Goal: Task Accomplishment & Management: Use online tool/utility

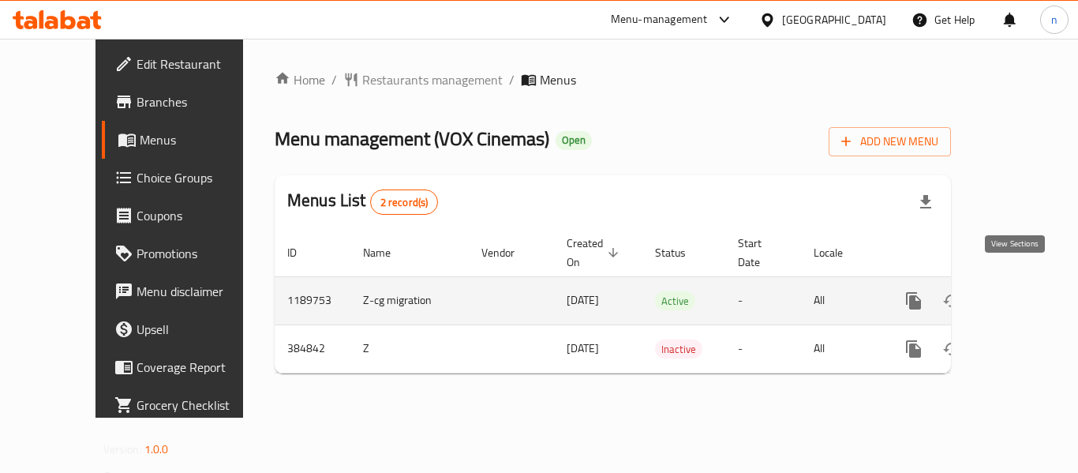
click at [1018, 291] on icon "enhanced table" at bounding box center [1027, 300] width 19 height 19
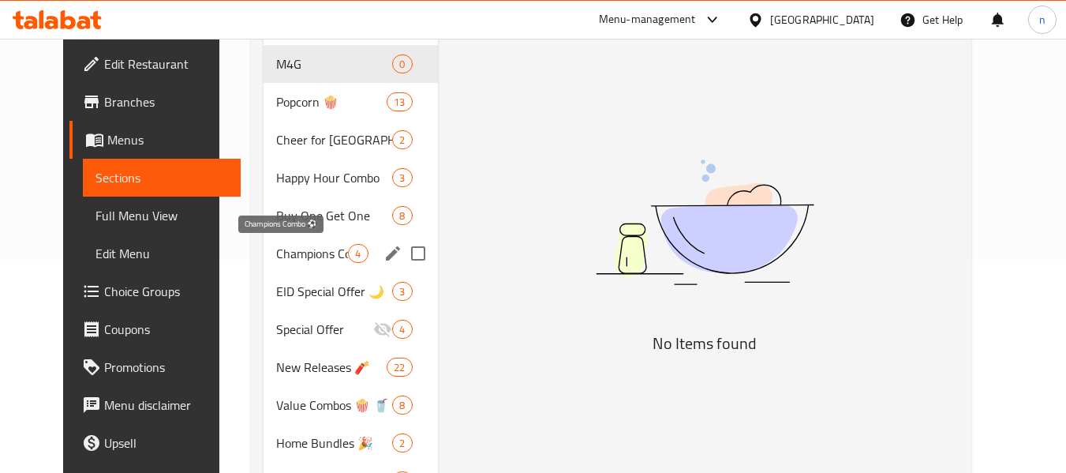
scroll to position [237, 0]
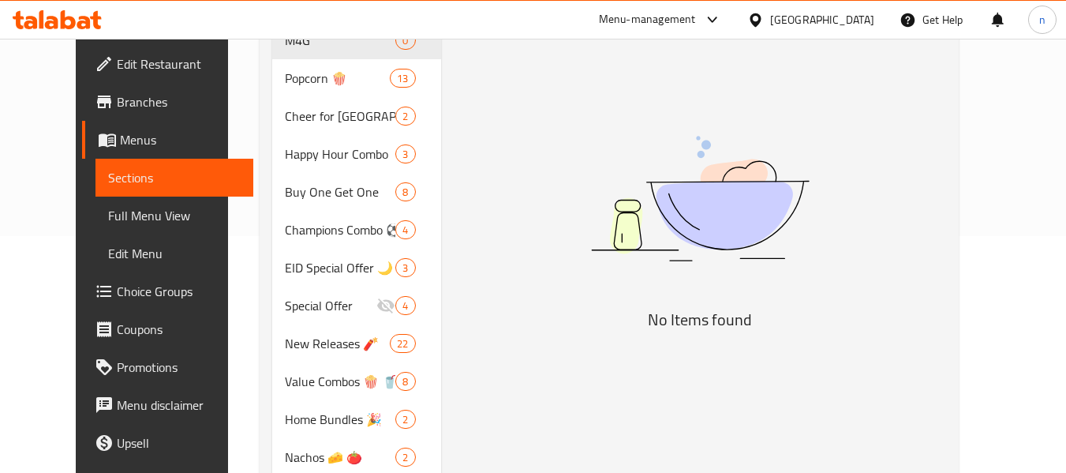
click at [492, 224] on div "Menu items Add Sort Manage items No Items found" at bounding box center [694, 381] width 506 height 883
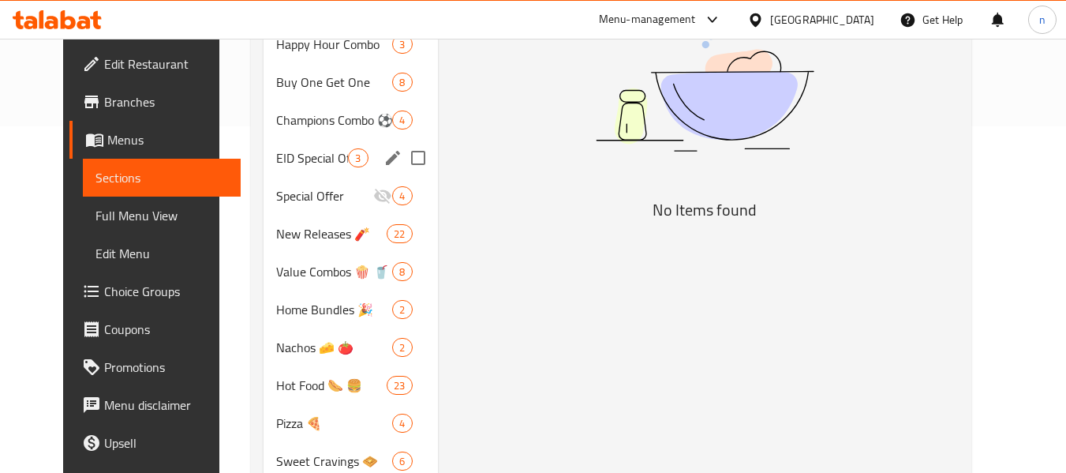
scroll to position [473, 0]
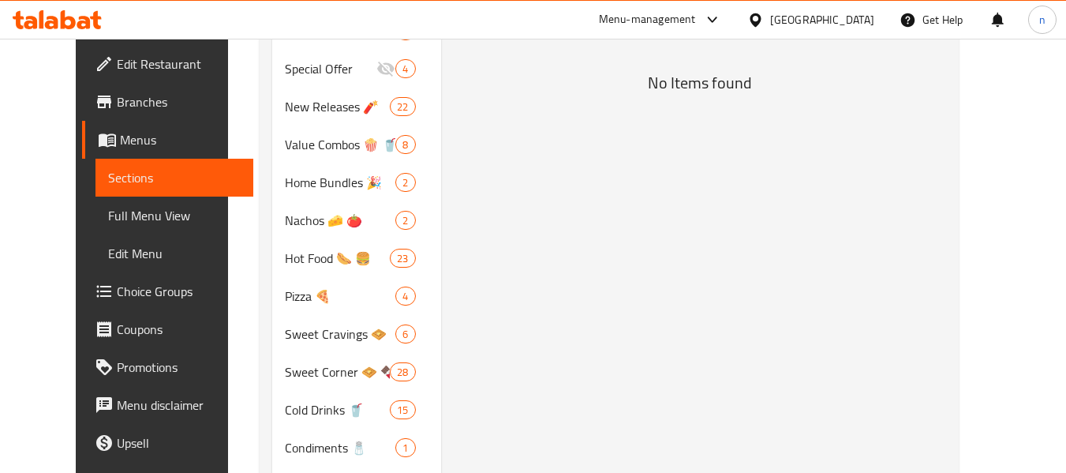
click at [117, 297] on span "Choice Groups" at bounding box center [179, 291] width 125 height 19
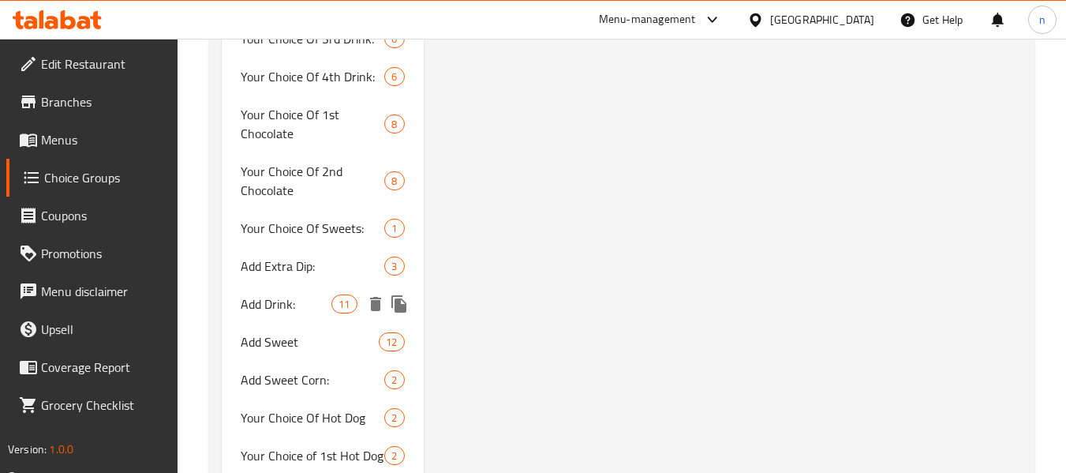
scroll to position [1815, 0]
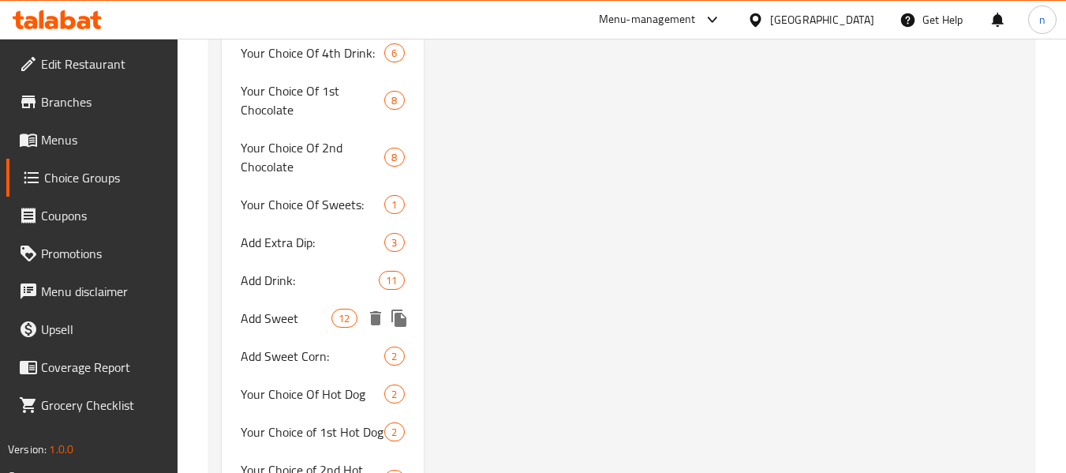
click at [288, 321] on span "Add Sweet" at bounding box center [286, 317] width 91 height 19
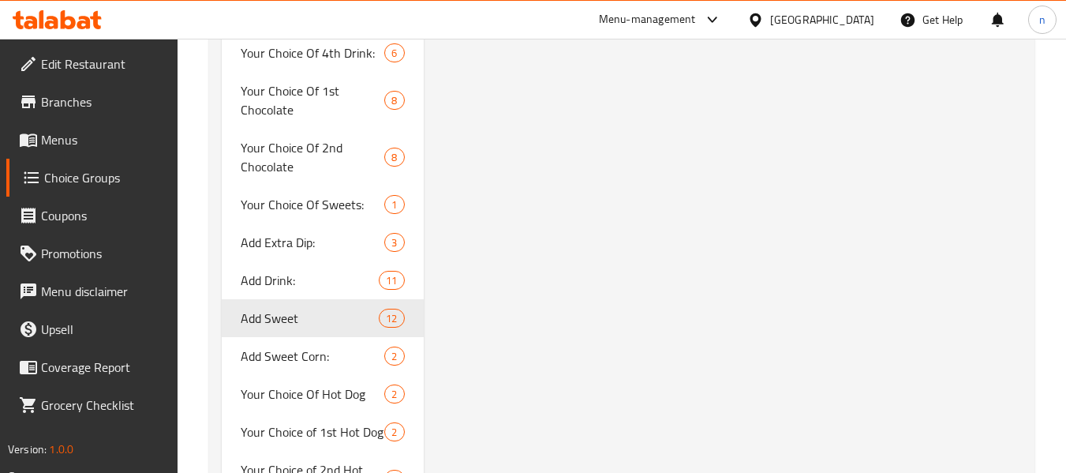
type input "Add Sweet"
type input "اضافه الحلو"
type input "0"
type input "12"
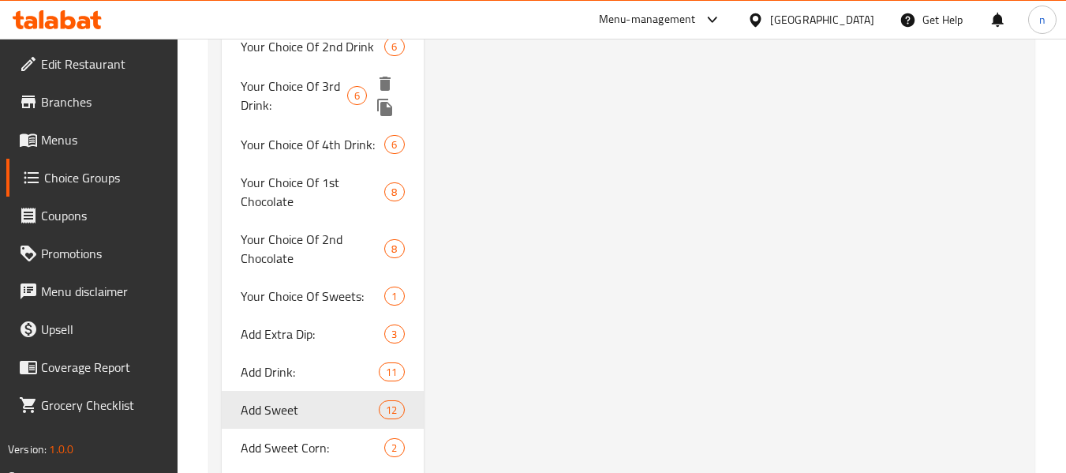
scroll to position [1893, 0]
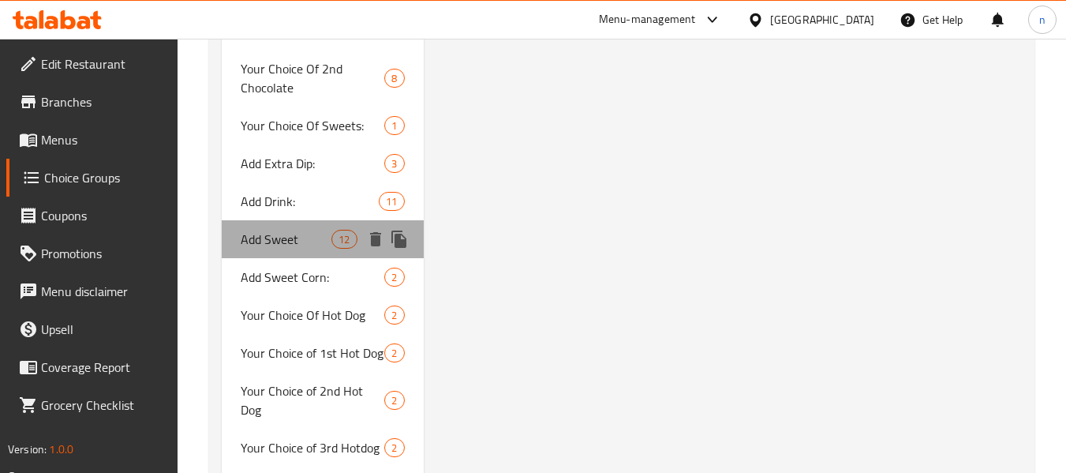
click at [287, 240] on span "Add Sweet" at bounding box center [286, 239] width 91 height 19
click at [277, 234] on span "Add Sweet" at bounding box center [286, 239] width 91 height 19
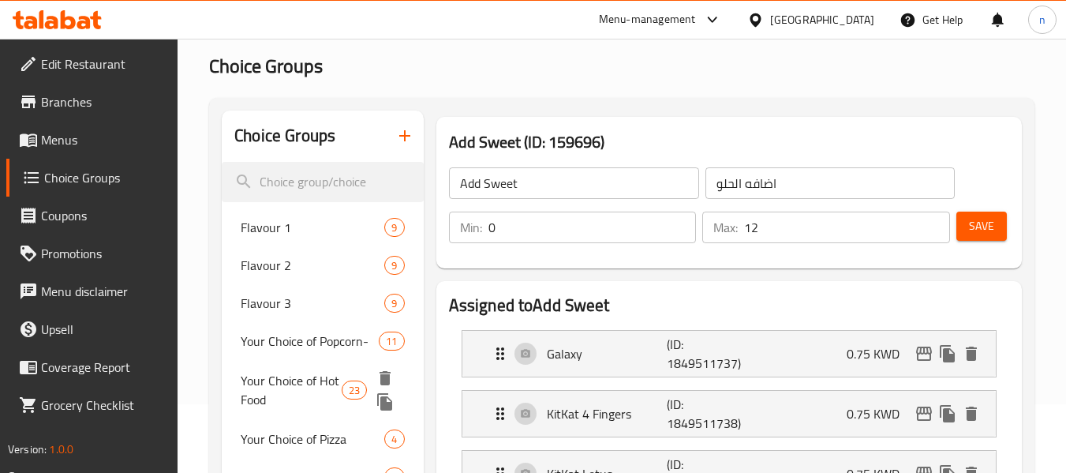
scroll to position [0, 0]
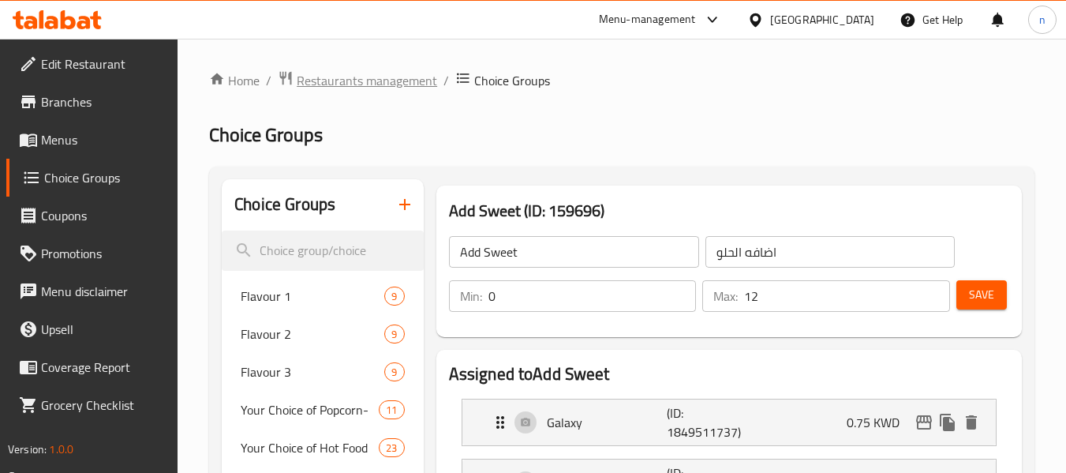
click at [353, 81] on span "Restaurants management" at bounding box center [367, 80] width 140 height 19
